Goal: Information Seeking & Learning: Learn about a topic

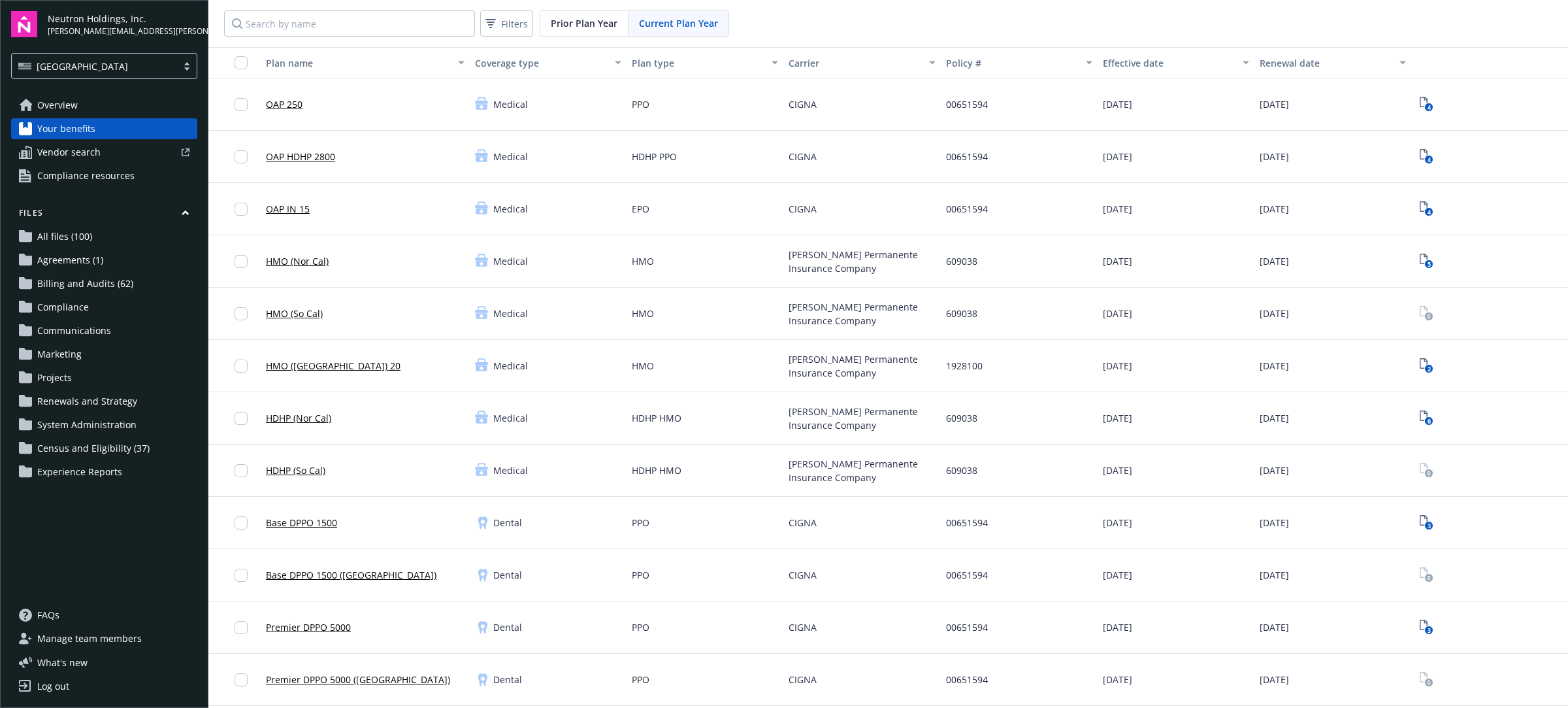
click at [57, 112] on span "Overview" at bounding box center [57, 106] width 40 height 21
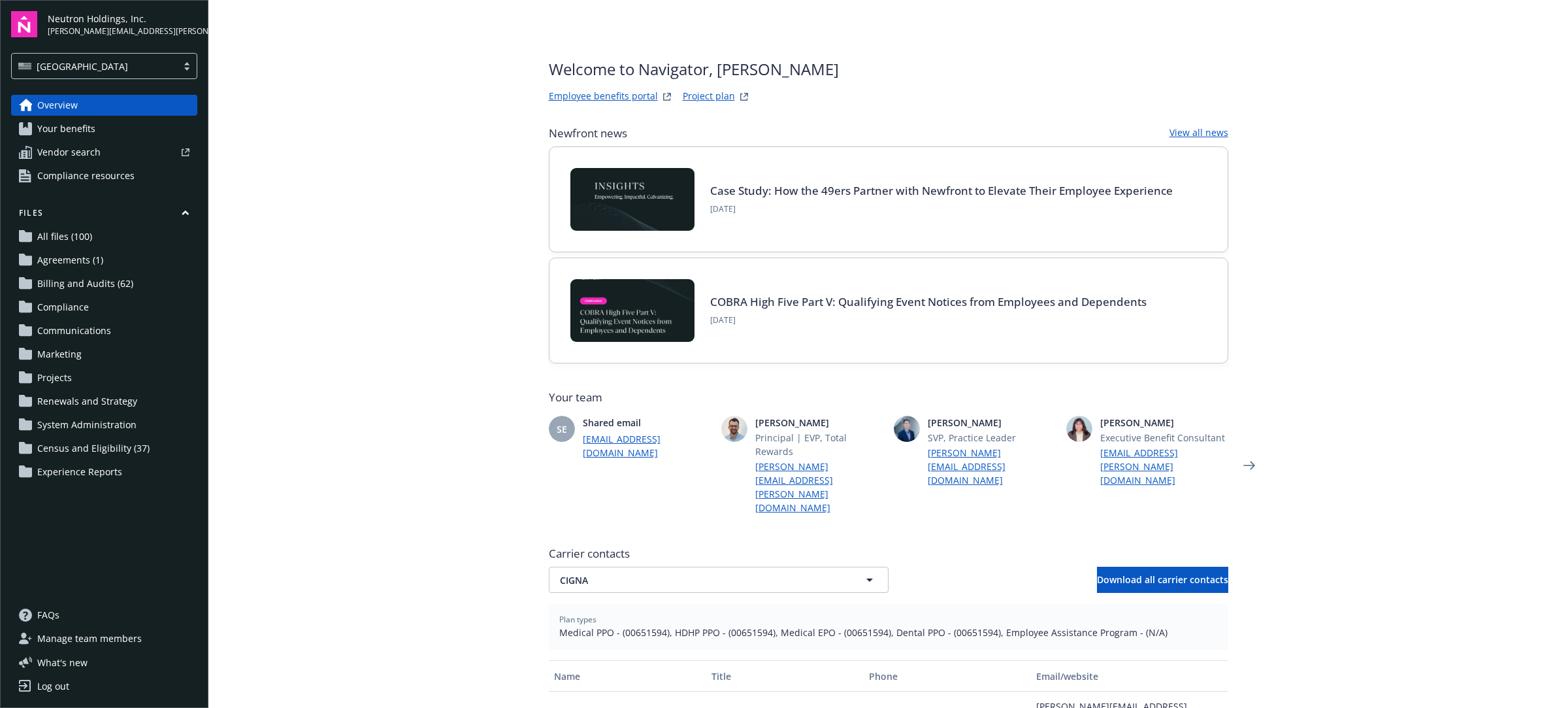
click at [1173, 60] on div "Welcome to Navigator , [PERSON_NAME] Employee benefits portal Project plan" at bounding box center [888, 81] width 680 height 47
